Goal: Task Accomplishment & Management: Use online tool/utility

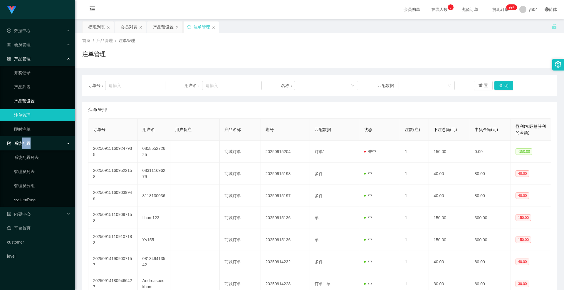
click at [26, 100] on link "产品预设置" at bounding box center [42, 101] width 56 height 12
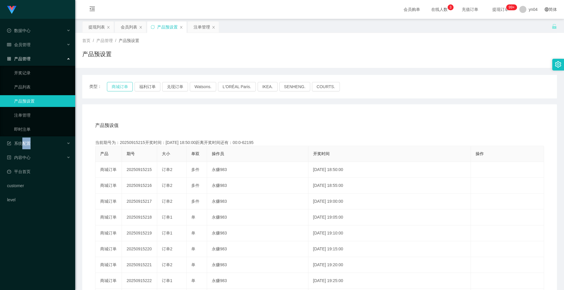
click at [115, 86] on button "商城订单" at bounding box center [120, 86] width 26 height 9
click at [29, 69] on link "开奖记录" at bounding box center [42, 73] width 56 height 12
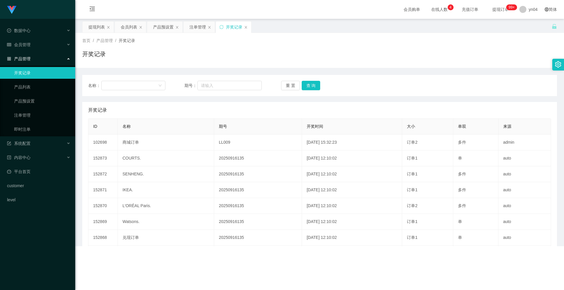
click at [31, 51] on li "会员管理 会员列表 会员加减打码量 提现列表 赠送彩金 在线用户 陪玩用户 充值列表 会员加扣款" at bounding box center [37, 45] width 75 height 13
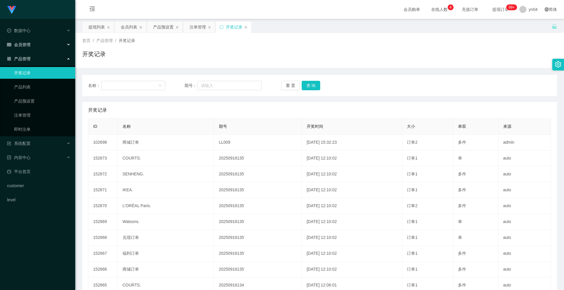
click at [31, 47] on div "会员管理" at bounding box center [37, 45] width 75 height 12
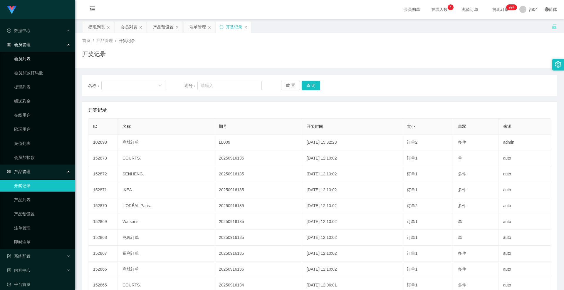
click at [30, 60] on link "会员列表" at bounding box center [42, 59] width 56 height 12
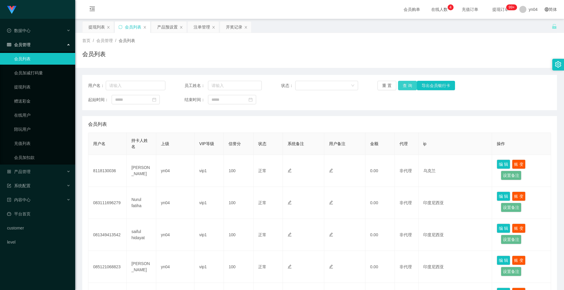
click at [408, 85] on button "查 询" at bounding box center [407, 85] width 19 height 9
click at [408, 85] on div "重 置 查 询 导出会员银行卡" at bounding box center [416, 85] width 77 height 9
click at [408, 85] on button "查 询" at bounding box center [407, 85] width 19 height 9
click at [408, 85] on div "重 置 查 询 导出会员银行卡" at bounding box center [416, 85] width 77 height 9
click at [408, 85] on button "查 询" at bounding box center [407, 85] width 19 height 9
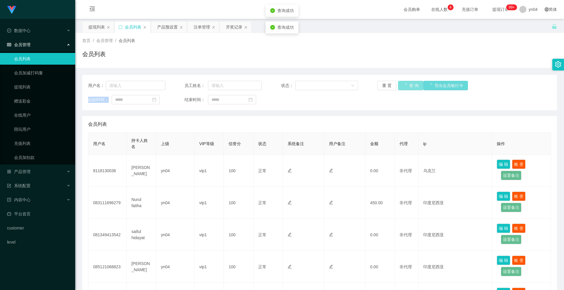
click at [408, 85] on div "重 置 查 询 导出会员银行卡" at bounding box center [416, 85] width 77 height 9
click at [408, 85] on button "查 询" at bounding box center [407, 85] width 19 height 9
click at [408, 85] on div "重 置 查 询 导出会员银行卡" at bounding box center [416, 85] width 77 height 9
click at [408, 85] on button "查 询" at bounding box center [407, 85] width 19 height 9
click at [408, 85] on div "重 置 查 询 导出会员银行卡" at bounding box center [416, 85] width 77 height 9
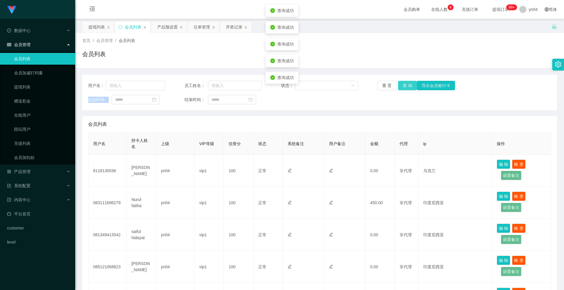
click at [408, 85] on button "查 询" at bounding box center [407, 85] width 19 height 9
